Goal: Entertainment & Leisure: Consume media (video, audio)

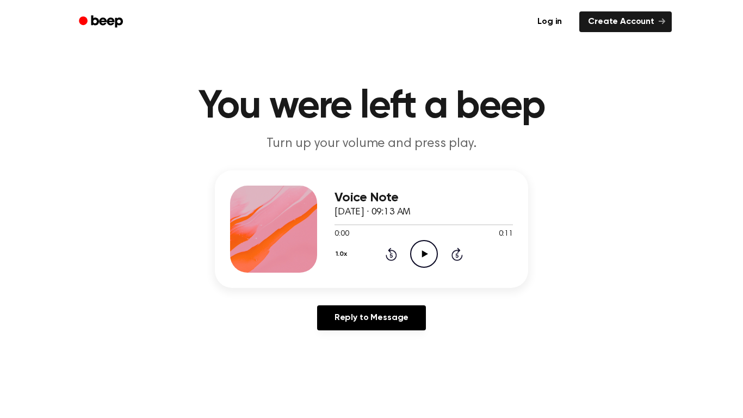
click at [416, 248] on icon "Play Audio" at bounding box center [424, 254] width 28 height 28
click at [424, 248] on icon "Play Audio" at bounding box center [424, 254] width 28 height 28
click at [421, 252] on icon "Play Audio" at bounding box center [424, 254] width 28 height 28
click at [422, 247] on icon "Play Audio" at bounding box center [424, 254] width 28 height 28
click at [418, 260] on icon "Play Audio" at bounding box center [424, 254] width 28 height 28
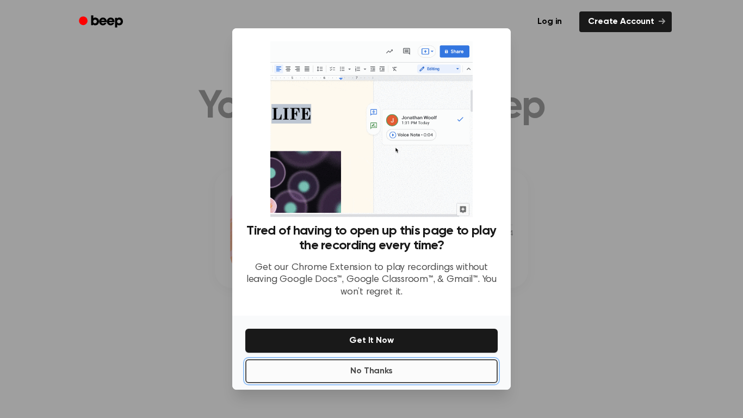
click at [337, 365] on button "No Thanks" at bounding box center [371, 371] width 252 height 24
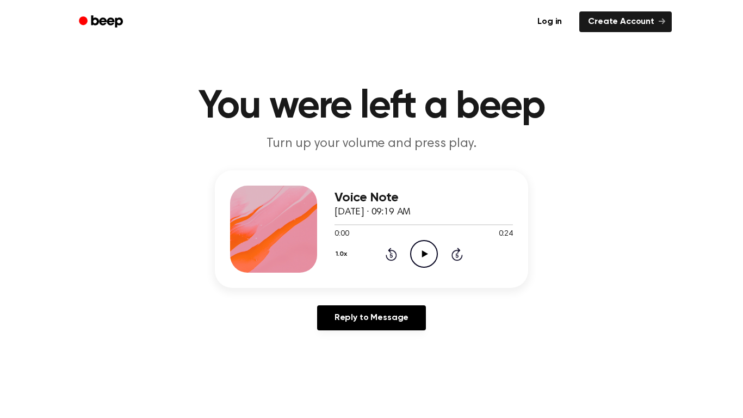
click at [424, 251] on icon "Play Audio" at bounding box center [424, 254] width 28 height 28
click at [424, 250] on icon "Play Audio" at bounding box center [424, 254] width 28 height 28
click at [427, 246] on icon "Play Audio" at bounding box center [424, 254] width 28 height 28
click at [427, 246] on icon "Pause Audio" at bounding box center [424, 254] width 28 height 28
click at [419, 253] on icon "Play Audio" at bounding box center [424, 254] width 28 height 28
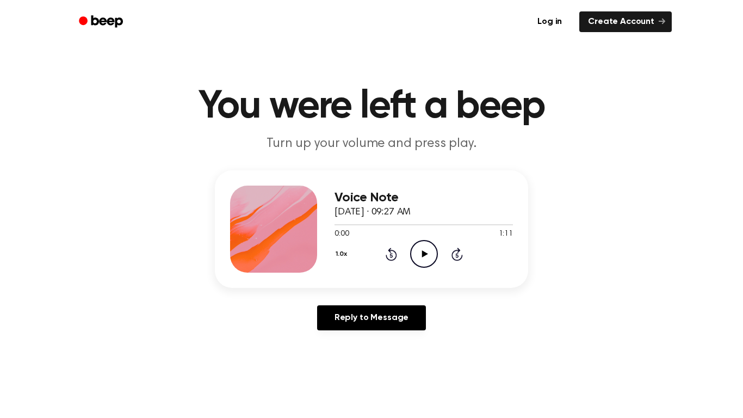
click at [420, 250] on icon "Play Audio" at bounding box center [424, 254] width 28 height 28
click at [426, 251] on icon "Play Audio" at bounding box center [424, 254] width 28 height 28
click at [429, 259] on icon "Play Audio" at bounding box center [424, 254] width 28 height 28
click at [419, 252] on icon "Play Audio" at bounding box center [424, 254] width 28 height 28
click at [416, 258] on icon "Play Audio" at bounding box center [424, 254] width 28 height 28
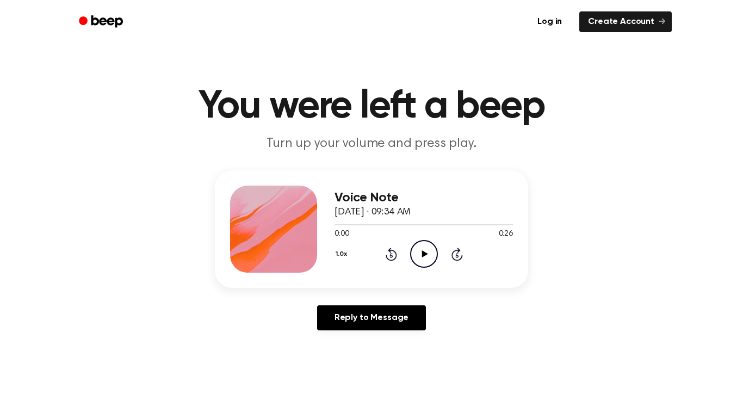
click at [419, 250] on icon "Play Audio" at bounding box center [424, 254] width 28 height 28
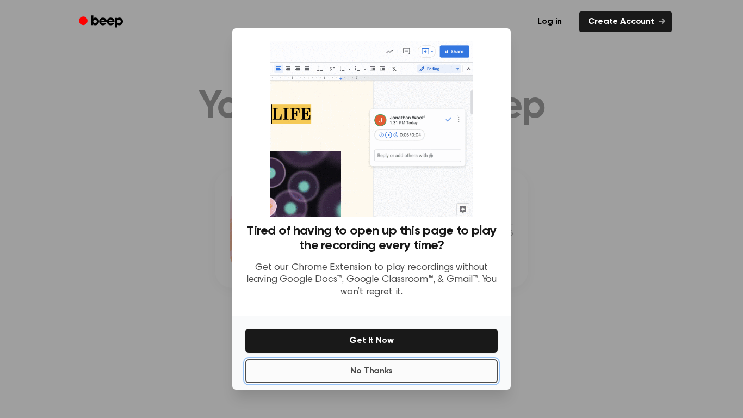
click at [326, 366] on button "No Thanks" at bounding box center [371, 371] width 252 height 24
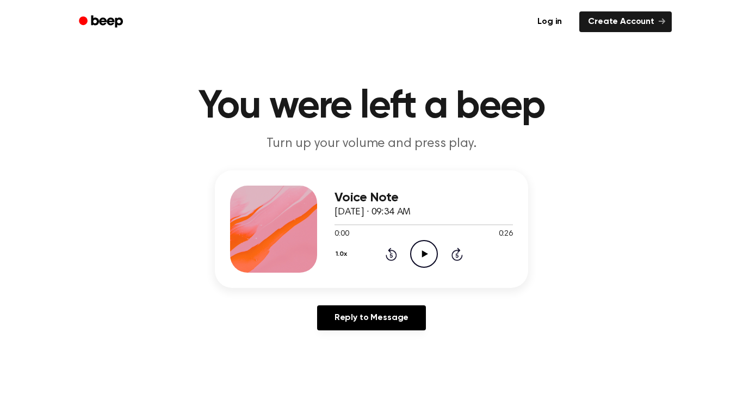
click at [414, 268] on div "Voice Note [DATE] · 09:34 AM 0:00 0:26 Your browser does not support the [objec…" at bounding box center [423, 228] width 178 height 87
click at [424, 251] on icon "Play Audio" at bounding box center [424, 254] width 28 height 28
click at [419, 259] on icon "Play Audio" at bounding box center [424, 254] width 28 height 28
